Goal: Task Accomplishment & Management: Use online tool/utility

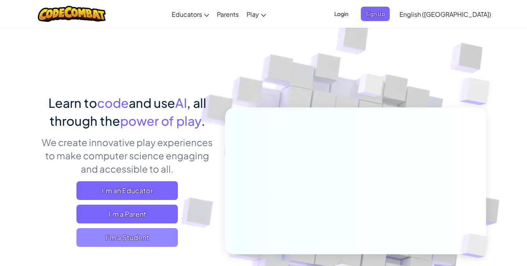
click at [120, 238] on span "I'm a Student" at bounding box center [126, 237] width 101 height 19
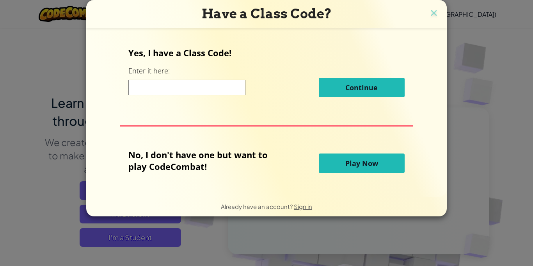
click at [343, 155] on button "Play Now" at bounding box center [362, 163] width 86 height 20
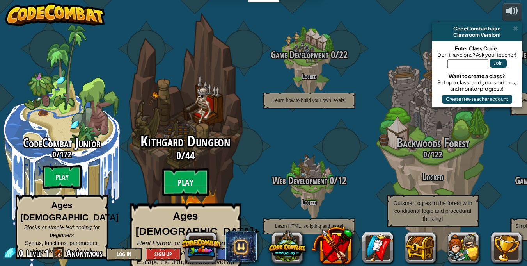
click at [199, 172] on btn "Play" at bounding box center [185, 182] width 47 height 28
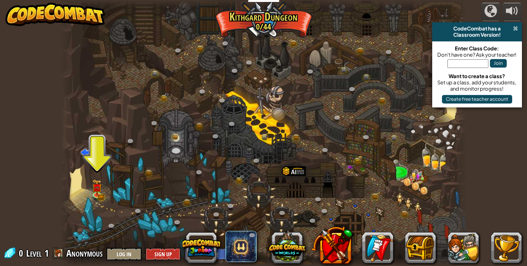
click at [513, 27] on span at bounding box center [515, 28] width 5 height 6
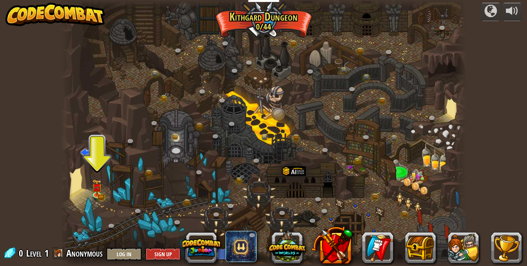
drag, startPoint x: 515, startPoint y: 27, endPoint x: 508, endPoint y: 30, distance: 6.8
click at [515, 27] on div "powered by CodeCombat has a Classroom Version! Enter Class Code: Don't have one…" at bounding box center [263, 133] width 527 height 266
click at [96, 186] on img at bounding box center [97, 184] width 6 height 6
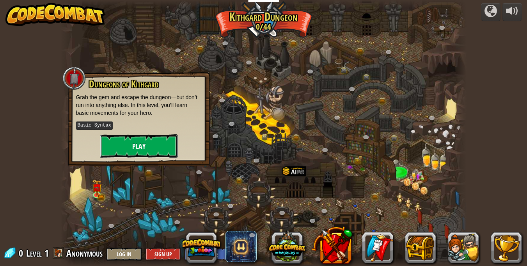
click at [144, 154] on button "Play" at bounding box center [139, 145] width 78 height 23
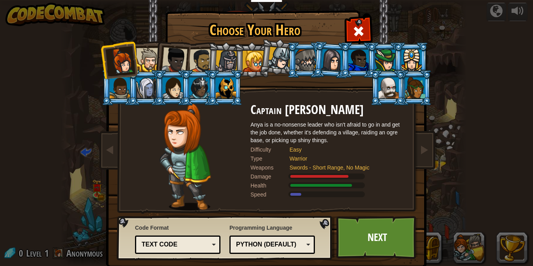
click at [296, 244] on div "Python (Default)" at bounding box center [269, 244] width 67 height 9
click at [369, 245] on link "Next" at bounding box center [377, 237] width 82 height 43
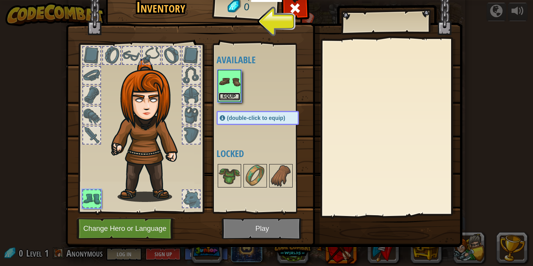
click at [223, 93] on button "Equip" at bounding box center [229, 96] width 22 height 8
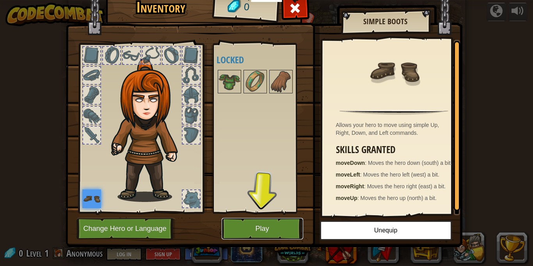
click at [253, 230] on button "Play" at bounding box center [263, 228] width 82 height 21
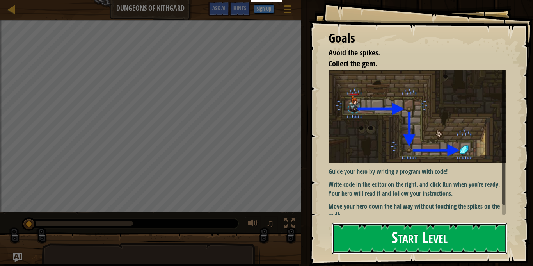
click at [431, 240] on button "Start Level" at bounding box center [419, 238] width 175 height 31
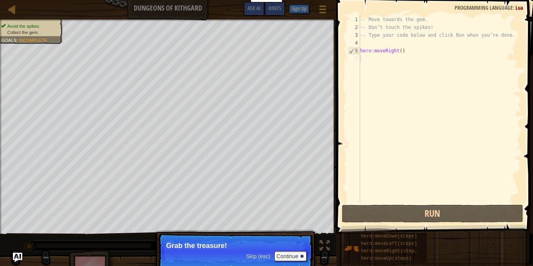
drag, startPoint x: 387, startPoint y: 69, endPoint x: 376, endPoint y: 57, distance: 15.7
click at [385, 66] on div "-- Move towards the gem. -- Don’t touch the spikes! -- Type your code below and…" at bounding box center [440, 117] width 163 height 203
click at [370, 58] on div "-- Move towards the gem. -- Don’t touch the spikes! -- Type your code below and…" at bounding box center [440, 117] width 163 height 203
drag, startPoint x: 370, startPoint y: 58, endPoint x: 357, endPoint y: 79, distance: 25.4
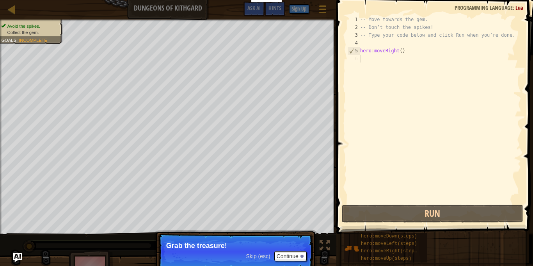
click at [370, 60] on div "-- Move towards the gem. -- Don’t touch the spikes! -- Type your code below and…" at bounding box center [440, 117] width 163 height 203
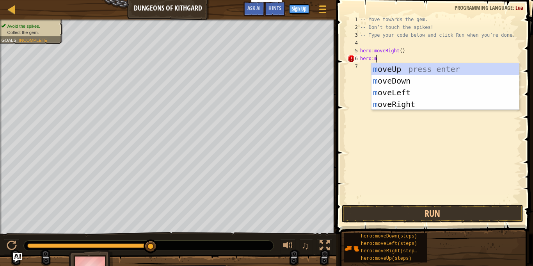
scroll to position [4, 1]
type textarea "hero:mo"
click at [436, 79] on div "mo veUp press enter mo veDown press enter mo veLeft press enter mo veRight pres…" at bounding box center [444, 98] width 147 height 70
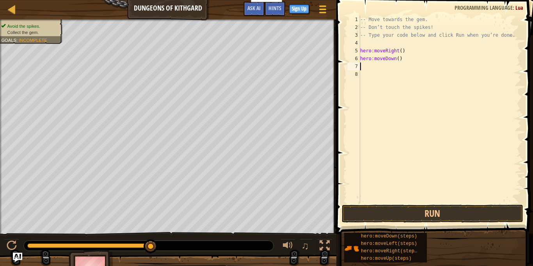
scroll to position [4, 0]
click at [383, 66] on div "-- Move towards the gem. -- Don’t touch the spikes! -- Type your code below and…" at bounding box center [440, 117] width 163 height 203
type textarea "h"
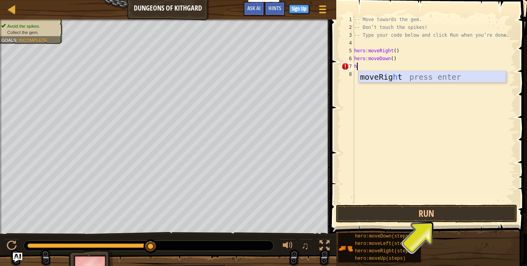
click at [406, 76] on div "moveRig h t press enter" at bounding box center [432, 88] width 147 height 35
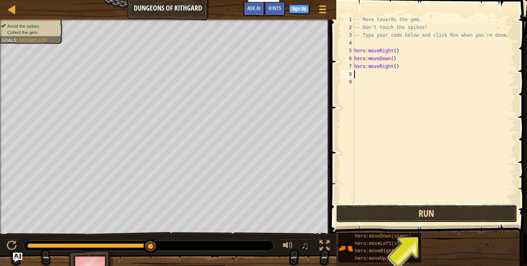
click at [433, 207] on button "Run" at bounding box center [427, 213] width 182 height 18
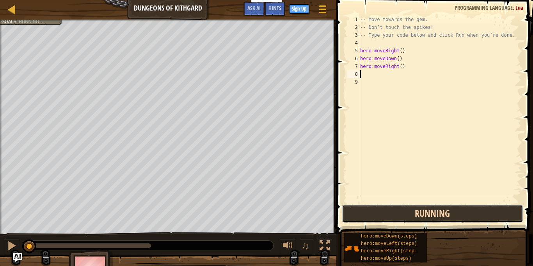
click at [433, 209] on button "Running" at bounding box center [433, 213] width 182 height 18
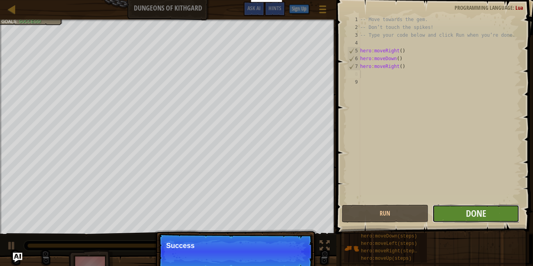
click at [488, 215] on button "Done" at bounding box center [475, 213] width 87 height 18
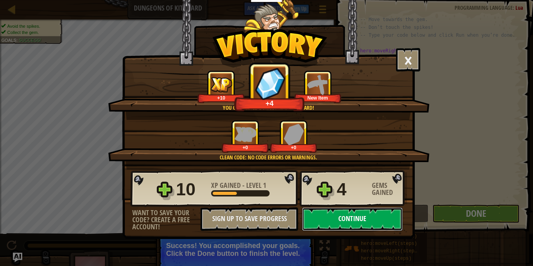
click at [358, 220] on button "Continue" at bounding box center [352, 218] width 101 height 23
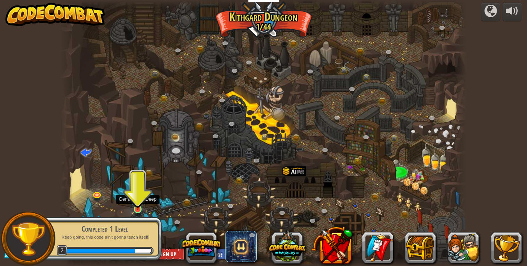
click at [136, 196] on img at bounding box center [138, 198] width 10 height 23
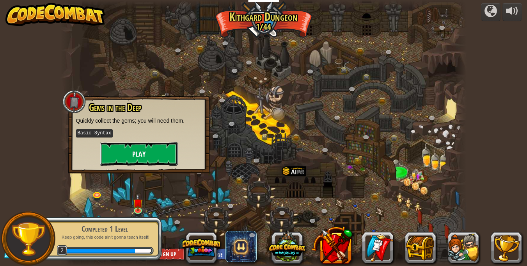
click at [147, 145] on button "Play" at bounding box center [139, 153] width 78 height 23
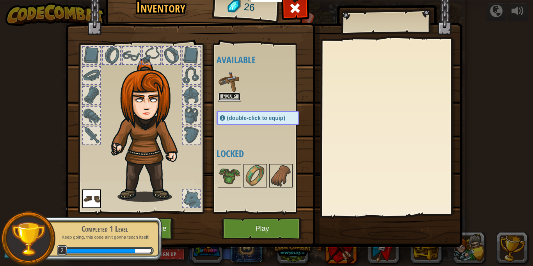
click at [224, 94] on button "Equip" at bounding box center [229, 96] width 22 height 8
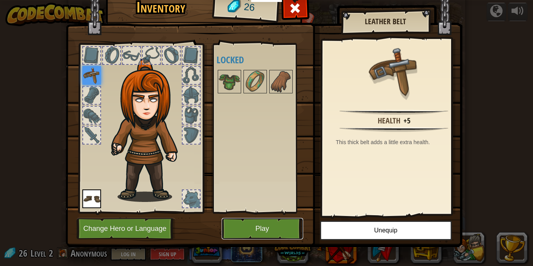
click at [257, 227] on button "Play" at bounding box center [263, 228] width 82 height 21
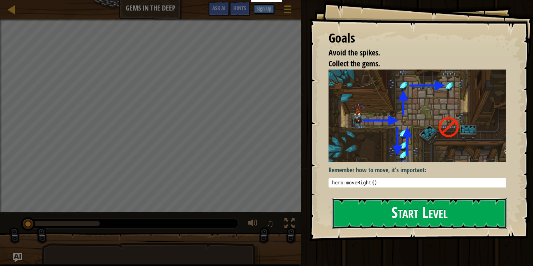
click at [391, 212] on button "Start Level" at bounding box center [419, 213] width 175 height 31
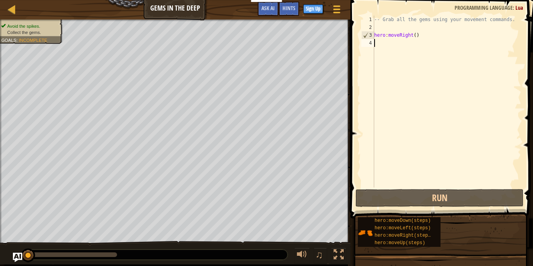
type textarea "h"
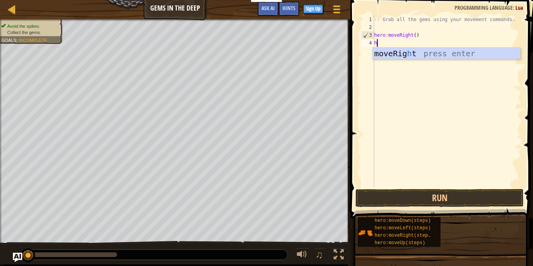
scroll to position [4, 0]
click at [385, 53] on div "moveRig h t press enter" at bounding box center [446, 65] width 147 height 35
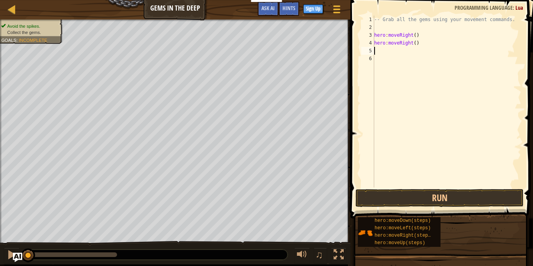
click at [414, 43] on div "-- Grab all the gems using your movement commands. hero : moveRight ( ) hero : …" at bounding box center [447, 109] width 149 height 187
click at [410, 42] on div "-- Grab all the gems using your movement commands. hero : moveRight ( ) hero : …" at bounding box center [447, 109] width 149 height 187
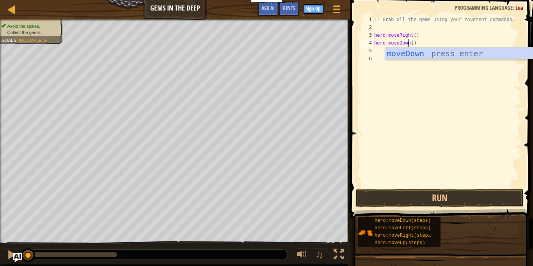
scroll to position [4, 3]
type textarea "hero:moveDown"
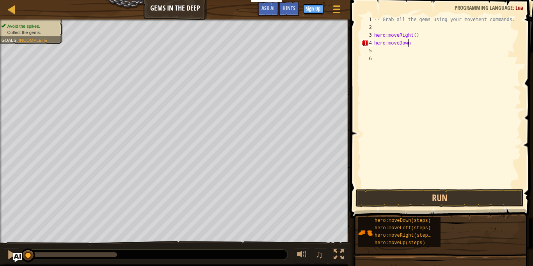
click at [381, 51] on div "-- Grab all the gems using your movement commands. hero : moveRight ( ) hero : …" at bounding box center [447, 109] width 149 height 187
click at [412, 43] on div "-- Grab all the gems using your movement commands. hero : moveRight ( ) hero : …" at bounding box center [447, 109] width 149 height 187
type textarea "hero:moveDown()"
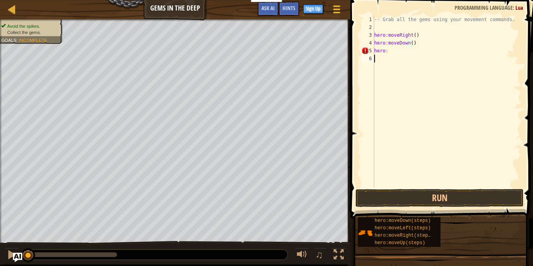
click at [407, 56] on div "-- Grab all the gems using your movement commands. hero : moveRight ( ) hero : …" at bounding box center [447, 109] width 149 height 187
click at [400, 47] on div "-- Grab all the gems using your movement commands. hero : moveRight ( ) hero : …" at bounding box center [447, 109] width 149 height 187
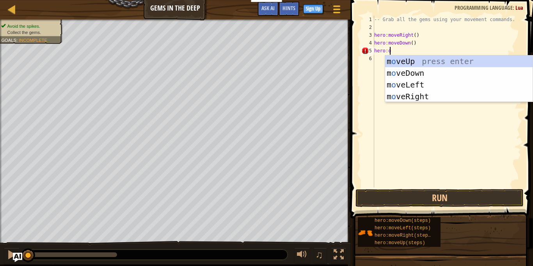
scroll to position [4, 1]
type textarea "hero:[PERSON_NAME]"
click at [410, 61] on div "m ove Up press enter m ove Down press enter m ove Left press enter m ove Right …" at bounding box center [458, 90] width 147 height 70
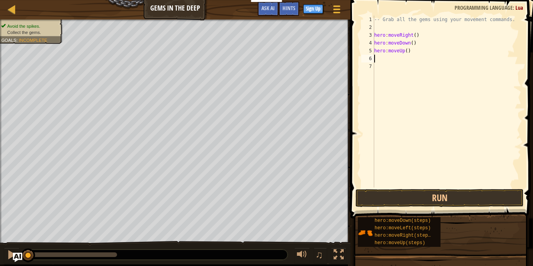
scroll to position [4, 0]
type textarea "h"
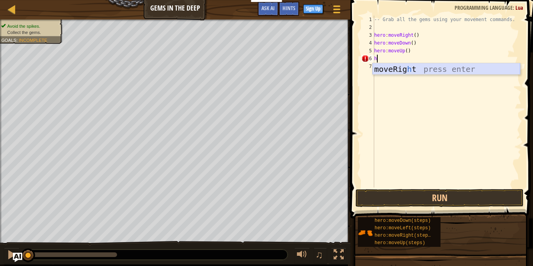
click at [414, 71] on div "moveRig h t press enter" at bounding box center [446, 80] width 147 height 35
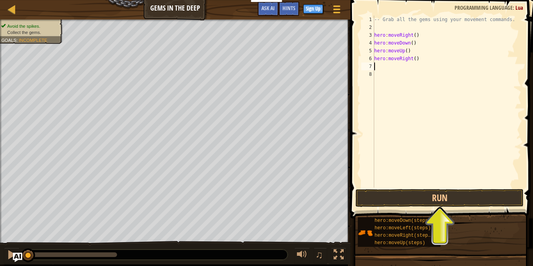
type textarea "h"
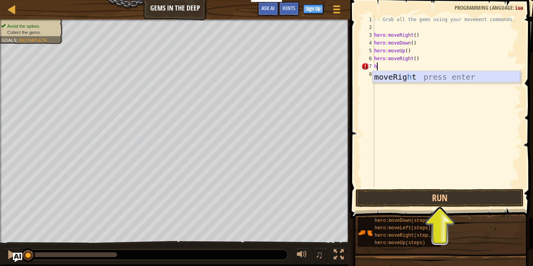
click at [406, 71] on div "moveRig h t press enter" at bounding box center [446, 88] width 147 height 35
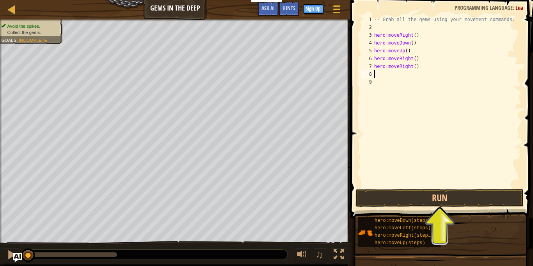
click at [409, 66] on div "-- Grab all the gems using your movement commands. hero : moveRight ( ) hero : …" at bounding box center [447, 109] width 149 height 187
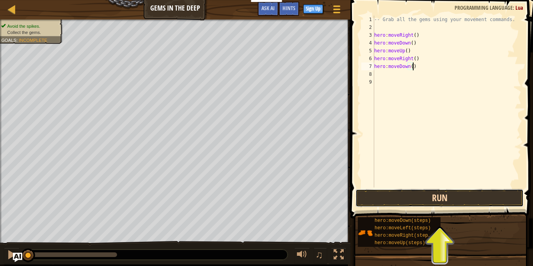
click at [439, 197] on button "Run" at bounding box center [439, 198] width 168 height 18
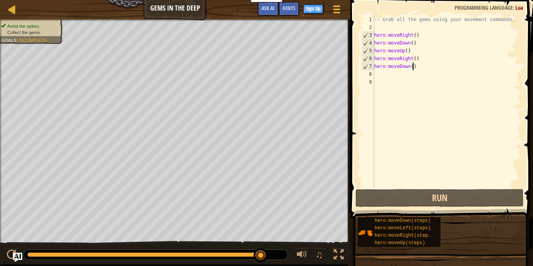
click at [372, 56] on div "6" at bounding box center [368, 59] width 12 height 8
type textarea "hero:moveRight()"
click at [374, 56] on div "-- Grab all the gems using your movement commands. hero : moveRight ( ) hero : …" at bounding box center [447, 109] width 149 height 187
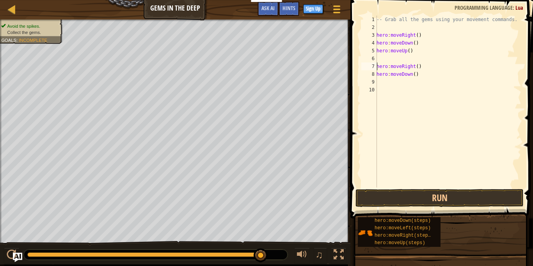
click at [387, 58] on div "-- Grab all the gems using your movement commands. hero : moveRight ( ) hero : …" at bounding box center [448, 109] width 146 height 187
type textarea "h"
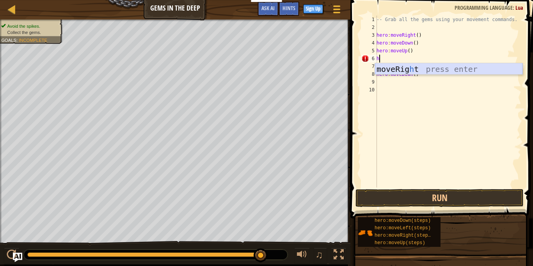
drag, startPoint x: 469, startPoint y: 65, endPoint x: 456, endPoint y: 70, distance: 14.3
click at [468, 70] on div "moveRig h t press enter" at bounding box center [448, 80] width 147 height 35
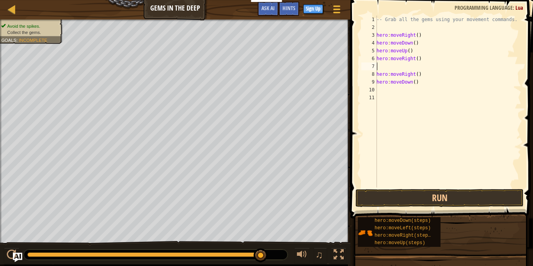
click at [410, 58] on div "-- Grab all the gems using your movement commands. hero : moveRight ( ) hero : …" at bounding box center [448, 109] width 146 height 187
click at [412, 59] on div "-- Grab all the gems using your movement commands. hero : moveRight ( ) hero : …" at bounding box center [448, 109] width 146 height 187
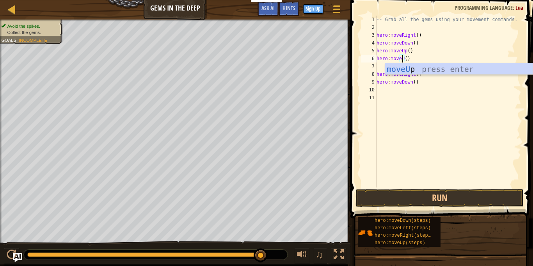
scroll to position [4, 2]
type textarea "hero:moveUp()"
click at [432, 100] on div "-- Grab all the gems using your movement commands. hero : moveRight ( ) hero : …" at bounding box center [448, 109] width 146 height 187
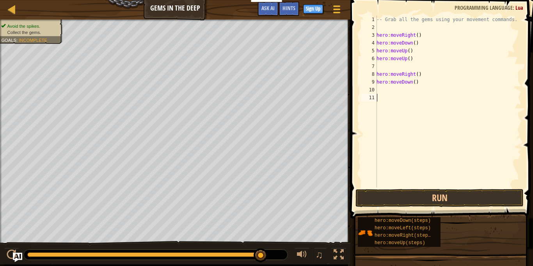
scroll to position [4, 0]
click at [406, 66] on div "-- Grab all the gems using your movement commands. hero : moveRight ( ) hero : …" at bounding box center [448, 109] width 146 height 187
click at [377, 74] on div "-- Grab all the gems using your movement commands. hero : moveRight ( ) hero : …" at bounding box center [448, 109] width 146 height 187
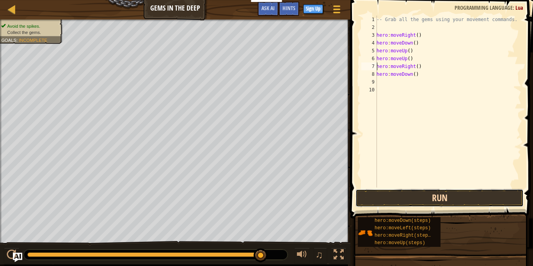
click at [424, 193] on button "Run" at bounding box center [439, 198] width 168 height 18
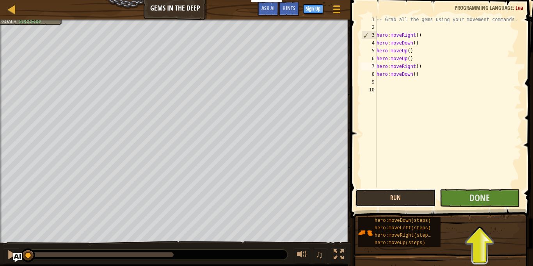
click at [401, 197] on button "Run" at bounding box center [395, 198] width 80 height 18
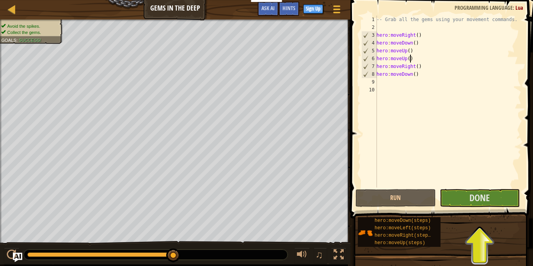
click at [414, 60] on div "-- Grab all the gems using your movement commands. hero : moveRight ( ) hero : …" at bounding box center [448, 109] width 146 height 187
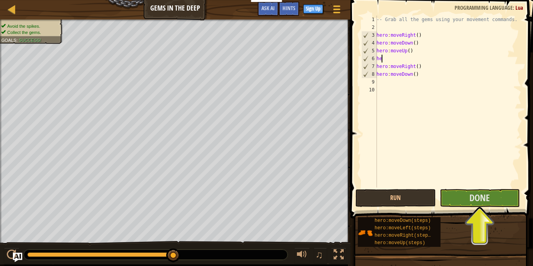
type textarea "h"
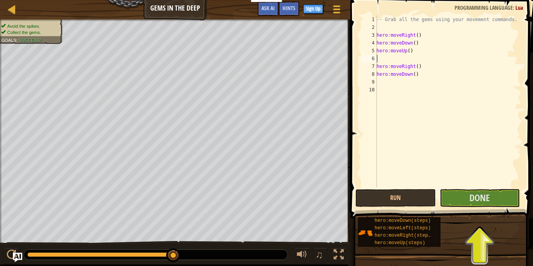
click at [377, 65] on div "-- Grab all the gems using your movement commands. hero : moveRight ( ) hero : …" at bounding box center [448, 109] width 146 height 187
click at [408, 66] on div "-- Grab all the gems using your movement commands. hero : moveRight ( ) hero : …" at bounding box center [446, 109] width 149 height 187
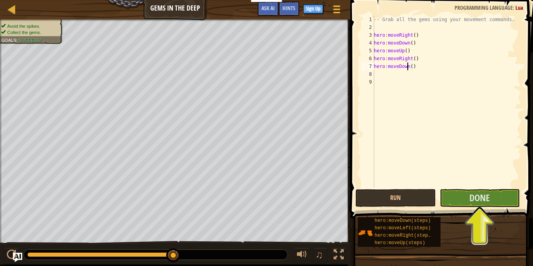
click at [410, 65] on div "-- Grab all the gems using your movement commands. hero : moveRight ( ) hero : …" at bounding box center [446, 109] width 149 height 187
click at [405, 50] on div "-- Grab all the gems using your movement commands. hero : moveRight ( ) hero : …" at bounding box center [446, 109] width 149 height 187
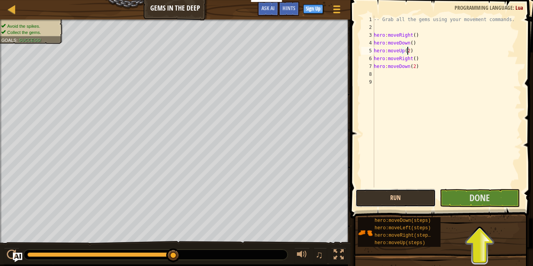
click at [413, 197] on button "Run" at bounding box center [395, 198] width 80 height 18
click at [412, 66] on div "-- Grab all the gems using your movement commands. hero : moveRight ( ) hero : …" at bounding box center [446, 109] width 149 height 187
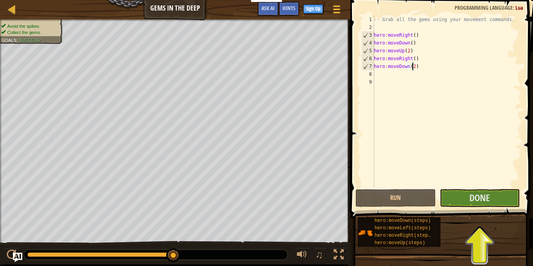
type textarea "hero:moveDown()"
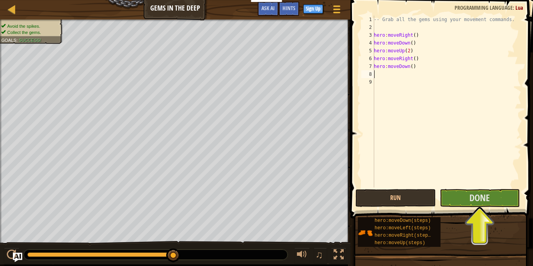
click at [392, 78] on div "-- Grab all the gems using your movement commands. hero : moveRight ( ) hero : …" at bounding box center [446, 109] width 149 height 187
type textarea "h"
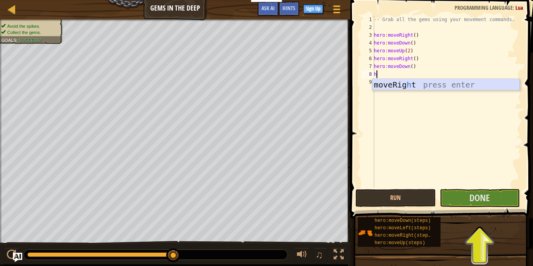
click at [387, 85] on div "moveRig h t press enter" at bounding box center [445, 96] width 147 height 35
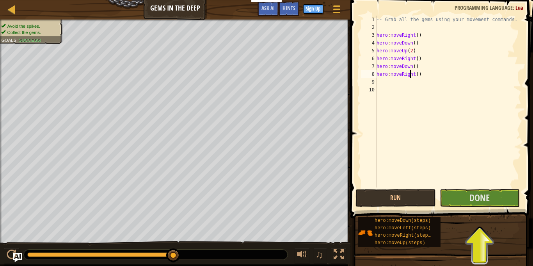
click at [411, 74] on div "-- Grab all the gems using your movement commands. hero : moveRight ( ) hero : …" at bounding box center [448, 109] width 146 height 187
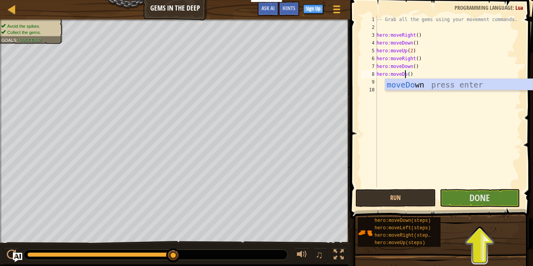
scroll to position [4, 2]
type textarea "hero:moveDown()"
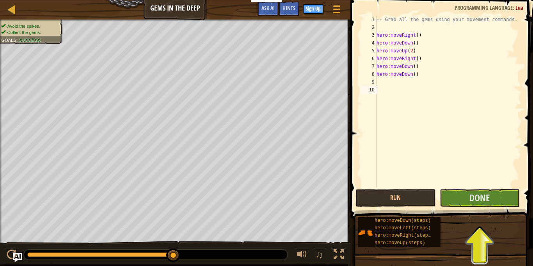
click at [432, 111] on div "-- Grab all the gems using your movement commands. hero : moveRight ( ) hero : …" at bounding box center [448, 109] width 146 height 187
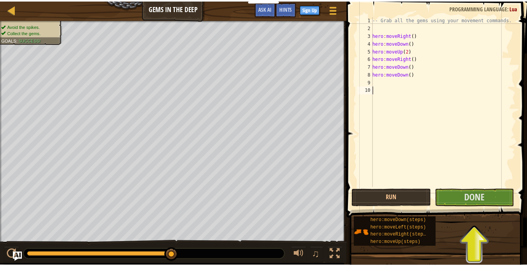
scroll to position [4, 0]
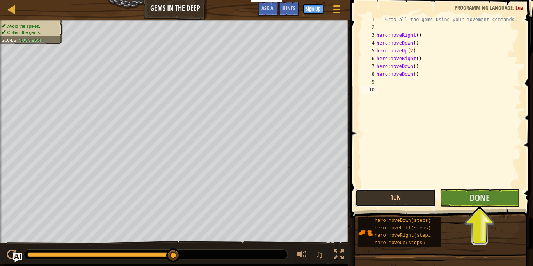
drag, startPoint x: 422, startPoint y: 199, endPoint x: 480, endPoint y: 257, distance: 82.8
click at [422, 198] on button "Run" at bounding box center [395, 198] width 80 height 18
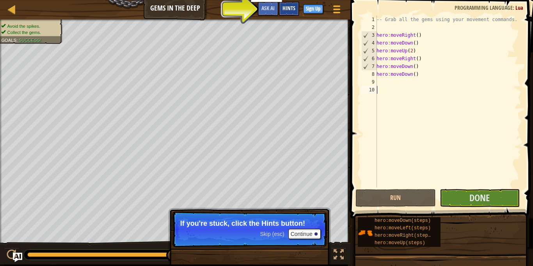
click at [293, 4] on div "Hints" at bounding box center [289, 9] width 21 height 14
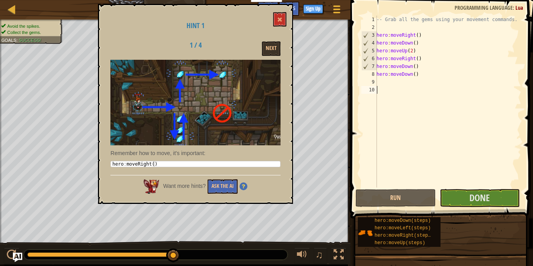
type textarea "hero:moveRight()"
click at [156, 163] on div "hero : moveRight ( )" at bounding box center [195, 169] width 169 height 16
click at [184, 175] on div "Want more hints? Ask the AI" at bounding box center [195, 184] width 170 height 19
click at [275, 43] on button "Next" at bounding box center [271, 48] width 19 height 14
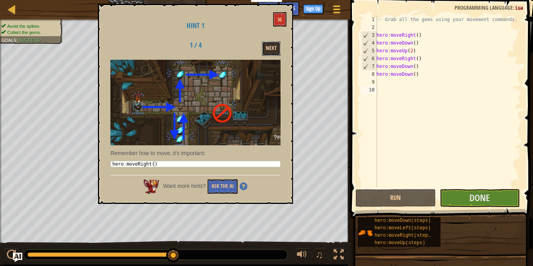
click at [275, 49] on button "Next" at bounding box center [271, 48] width 19 height 14
click at [274, 50] on button "Next" at bounding box center [271, 48] width 19 height 14
click at [272, 47] on button "Next" at bounding box center [271, 48] width 19 height 14
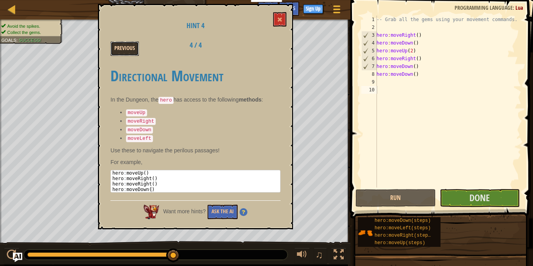
click at [132, 46] on button "Previous" at bounding box center [124, 48] width 28 height 14
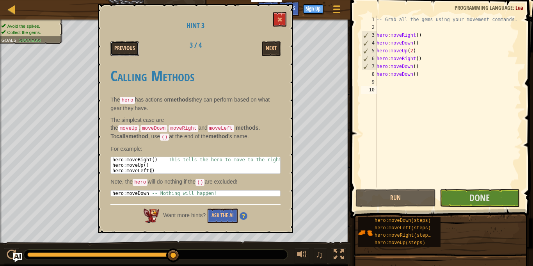
click at [135, 46] on button "Previous" at bounding box center [124, 48] width 28 height 14
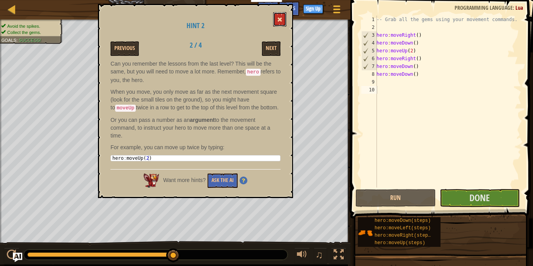
click at [280, 16] on button at bounding box center [279, 19] width 13 height 14
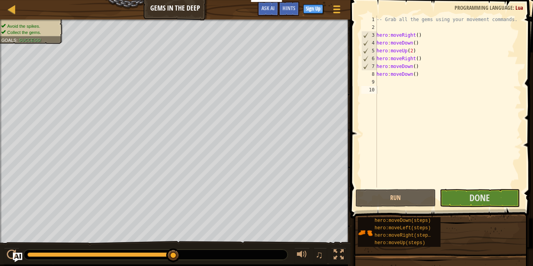
type textarea "hero:moveDown()"
click at [412, 65] on div "-- Grab all the gems using your movement commands. hero : moveRight ( ) hero : …" at bounding box center [448, 109] width 146 height 187
click at [406, 197] on button "Run" at bounding box center [395, 198] width 80 height 18
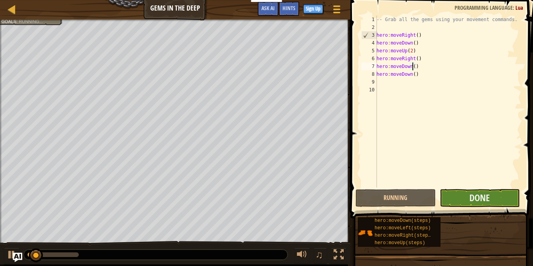
click at [462, 189] on div "hero:moveDown() 1 2 3 4 5 6 7 8 9 10 -- Grab all the gems using your movement c…" at bounding box center [440, 124] width 185 height 241
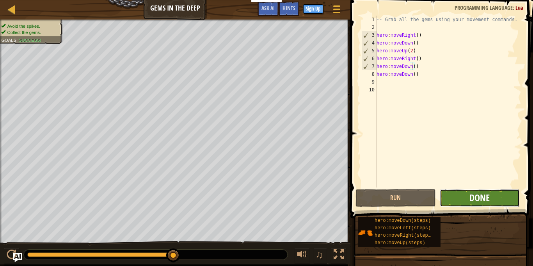
click at [483, 199] on span "Done" at bounding box center [479, 197] width 20 height 12
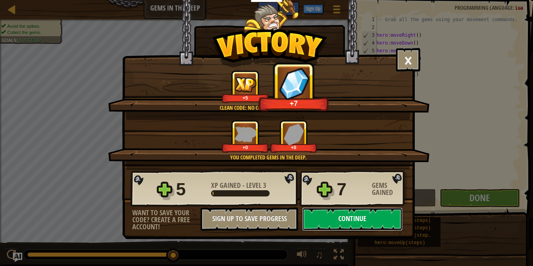
click at [336, 221] on button "Continue" at bounding box center [352, 218] width 101 height 23
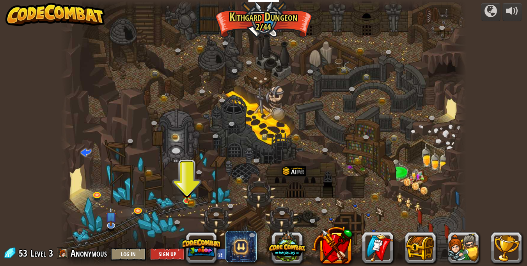
click at [261, 20] on div at bounding box center [263, 133] width 406 height 266
